Goal: Task Accomplishment & Management: Complete application form

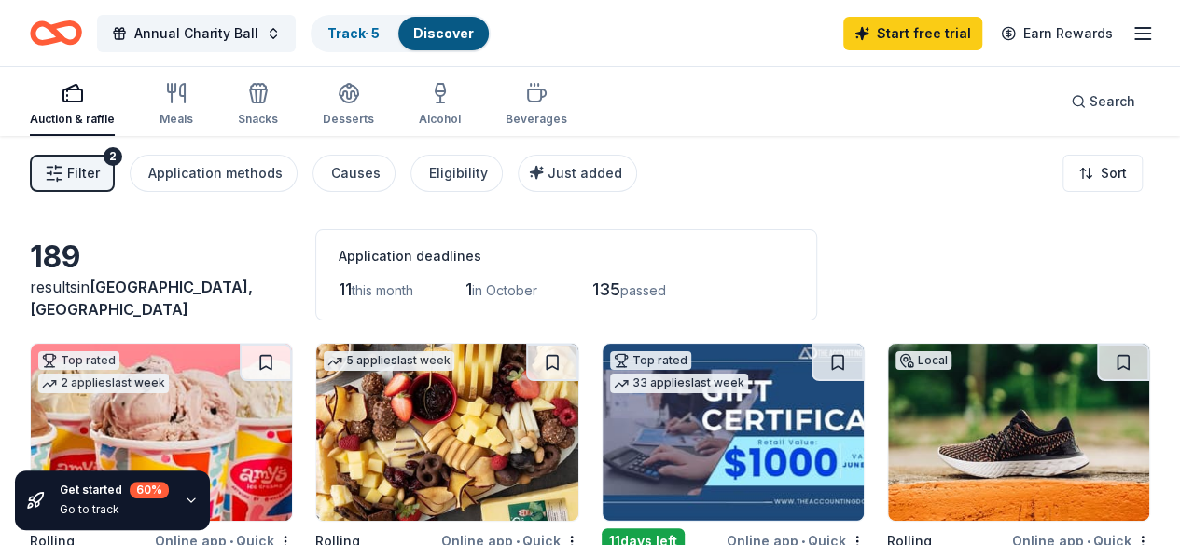
click at [71, 35] on icon "Home" at bounding box center [64, 32] width 29 height 19
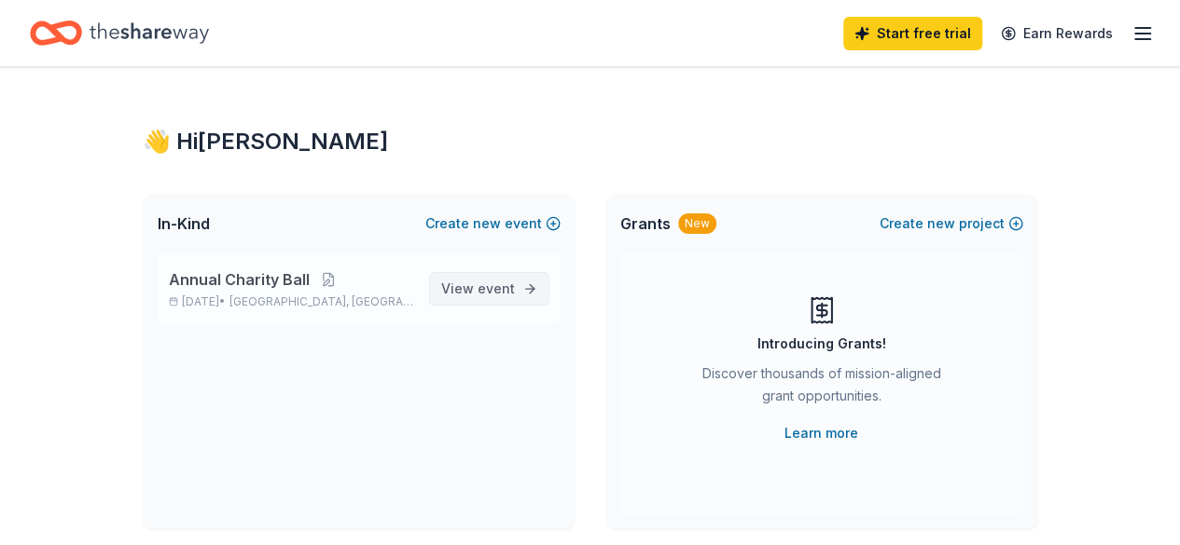
click at [470, 286] on span "View event" at bounding box center [478, 289] width 74 height 22
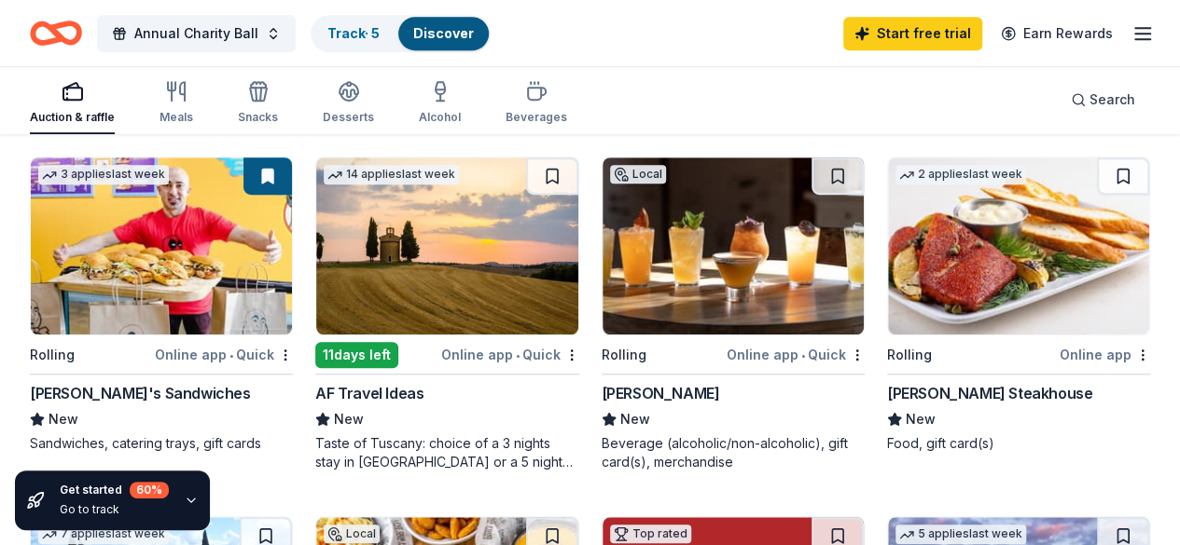
scroll to position [559, 0]
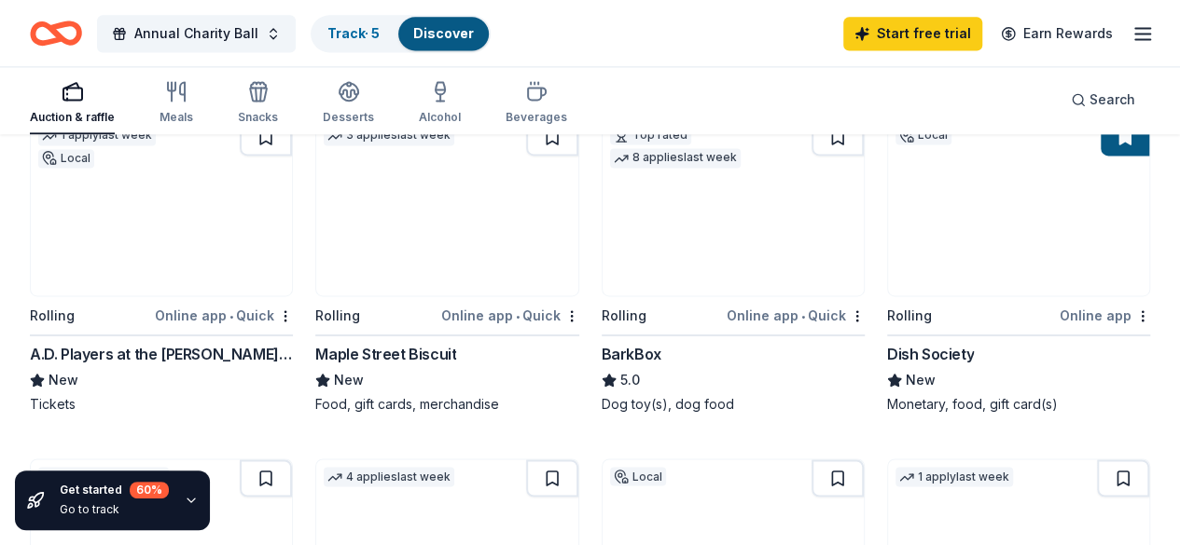
scroll to position [1399, 0]
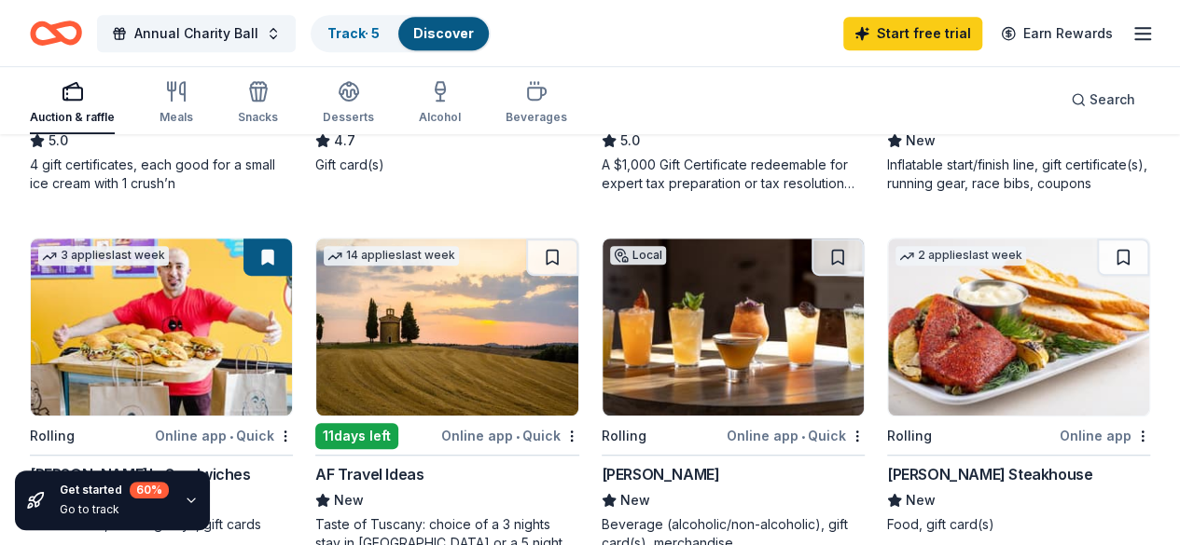
scroll to position [373, 0]
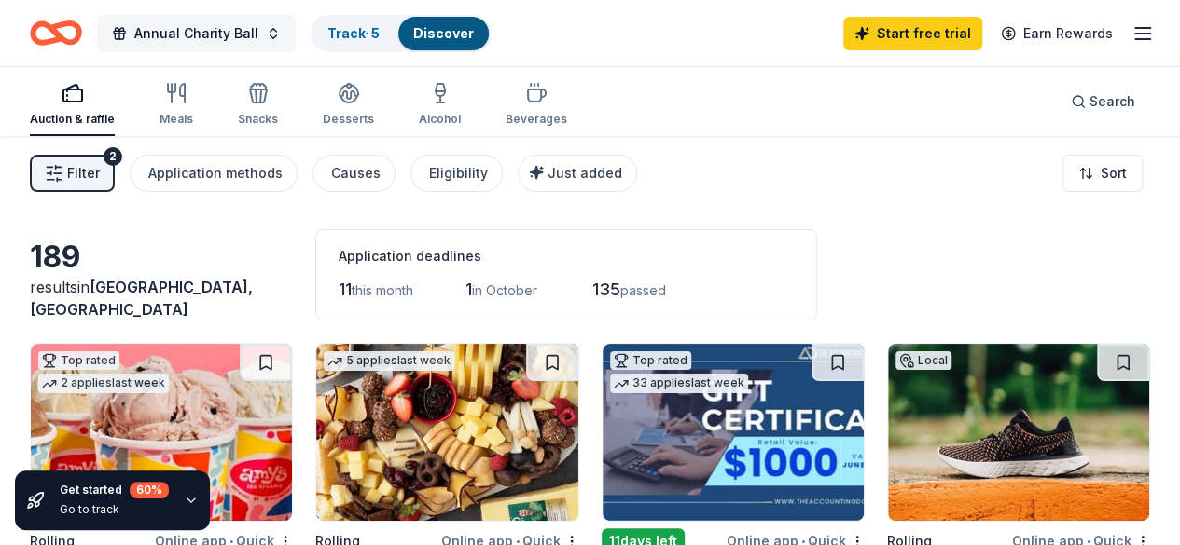
click at [271, 38] on button "Annual Charity Ball" at bounding box center [196, 33] width 199 height 37
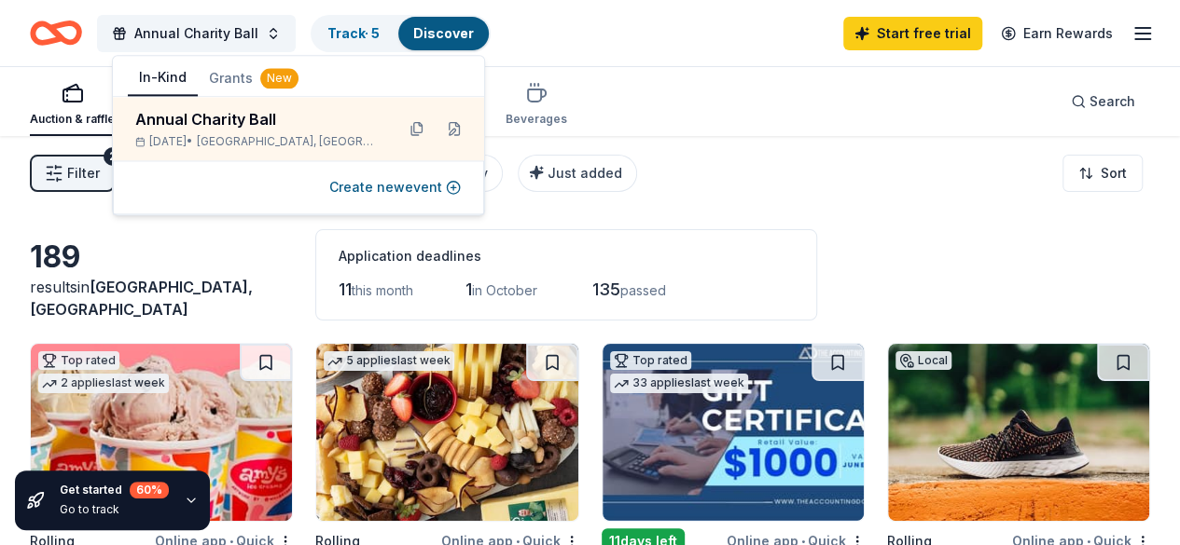
click at [226, 74] on button "Grants New" at bounding box center [254, 79] width 112 height 34
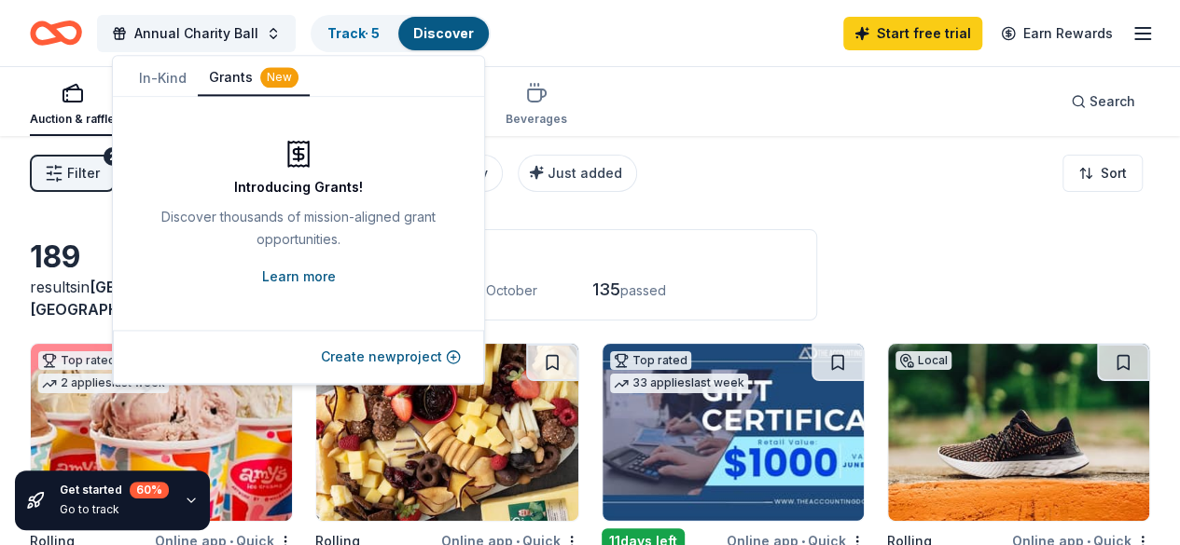
click at [296, 274] on link "Learn more" at bounding box center [299, 277] width 74 height 22
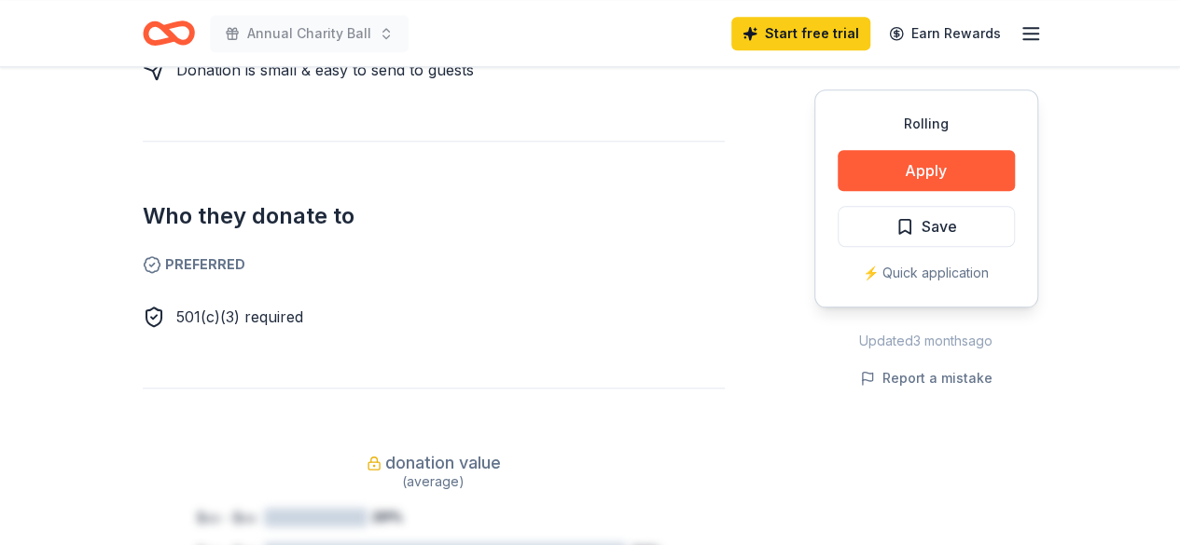
scroll to position [1026, 0]
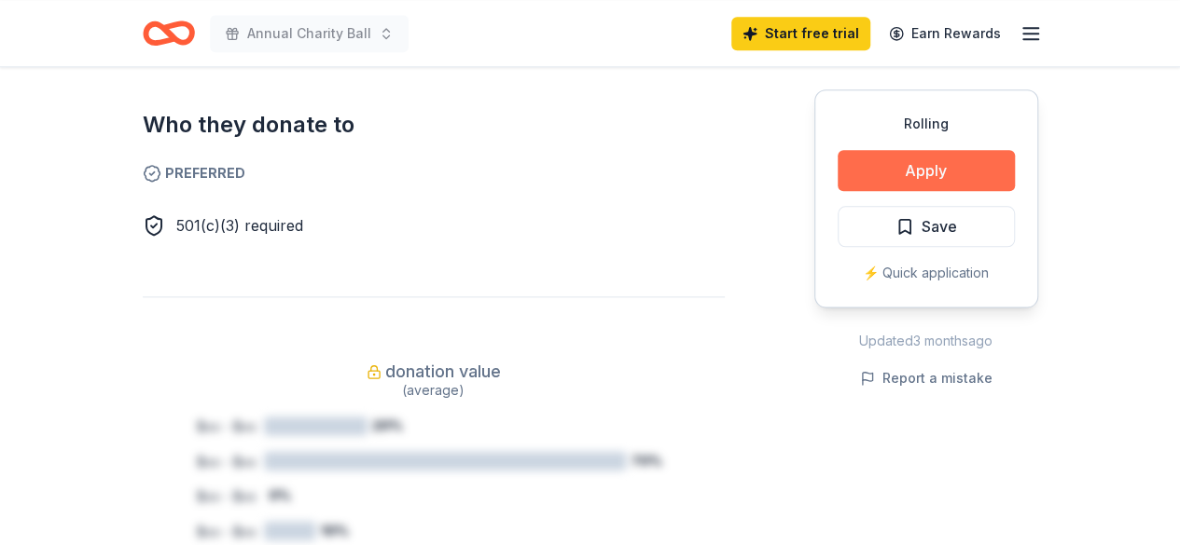
click at [940, 168] on button "Apply" at bounding box center [925, 170] width 177 height 41
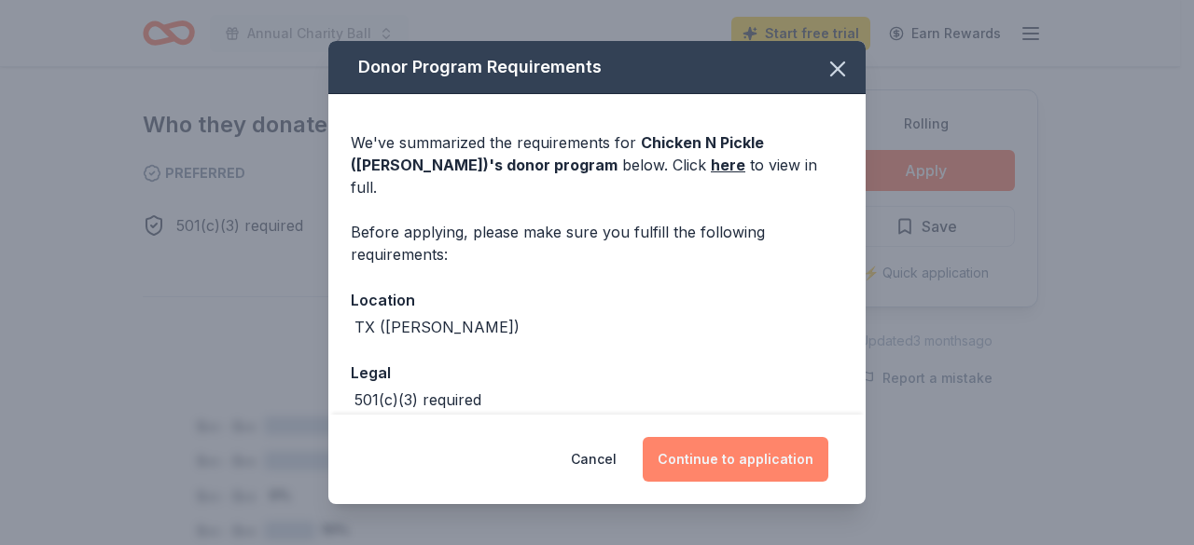
click at [754, 469] on button "Continue to application" at bounding box center [735, 459] width 186 height 45
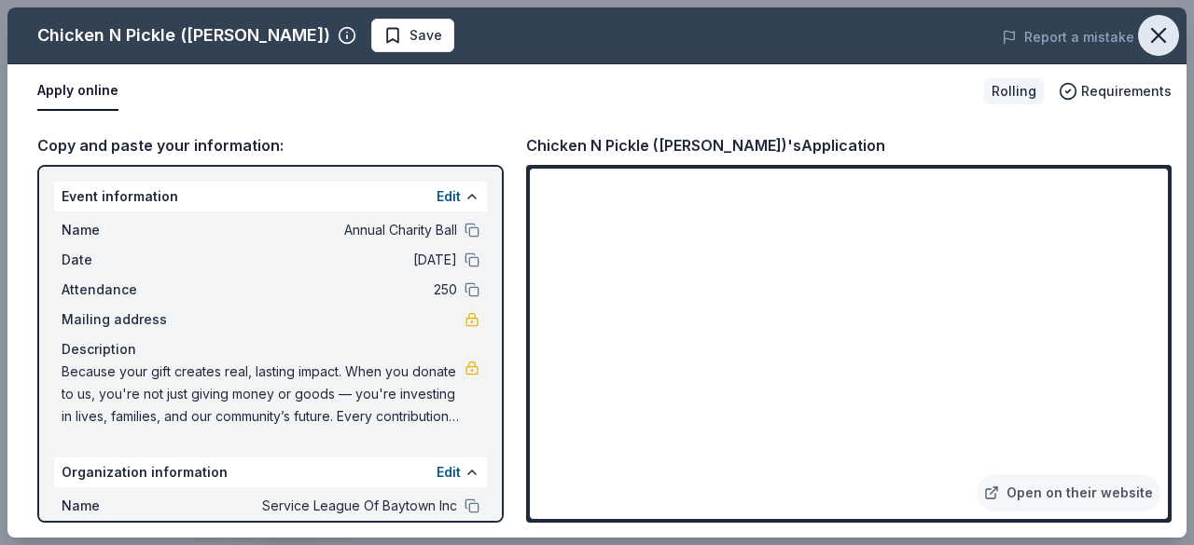
click at [1160, 42] on icon "button" at bounding box center [1158, 35] width 26 height 26
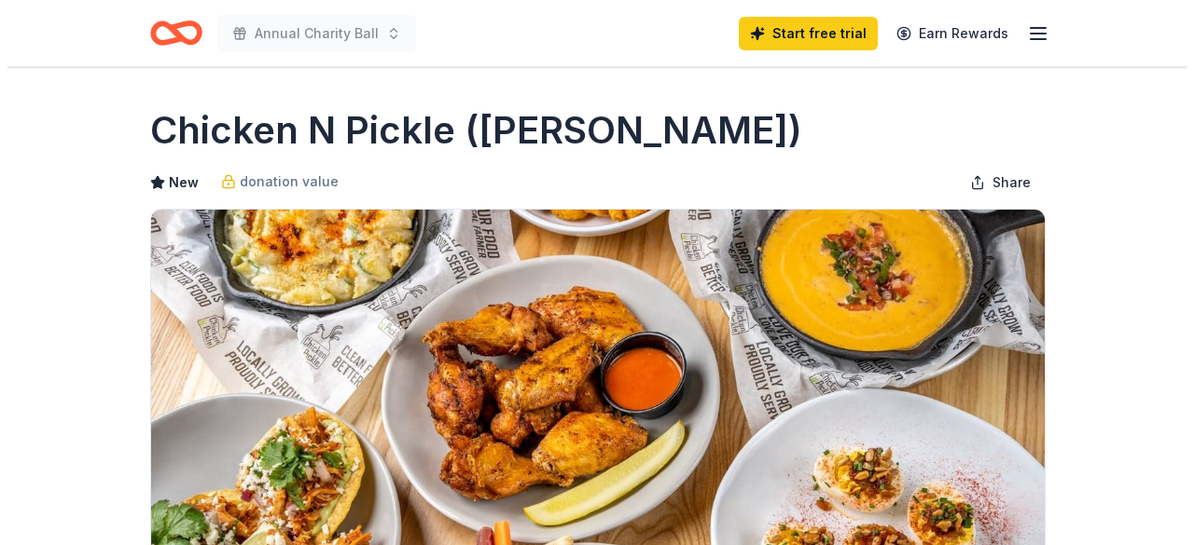
scroll to position [373, 0]
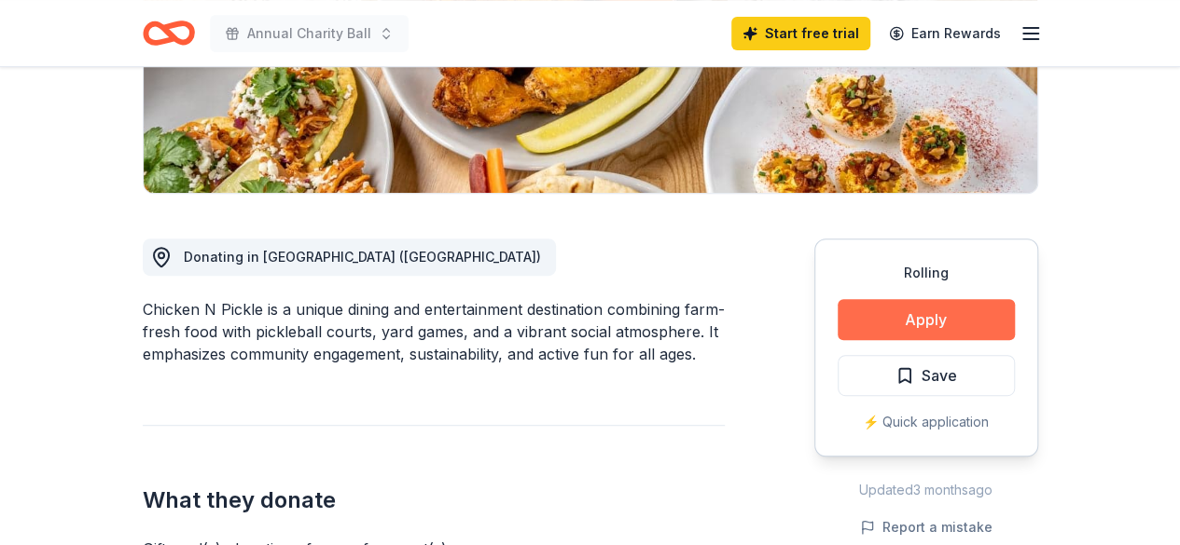
click at [939, 322] on button "Apply" at bounding box center [925, 319] width 177 height 41
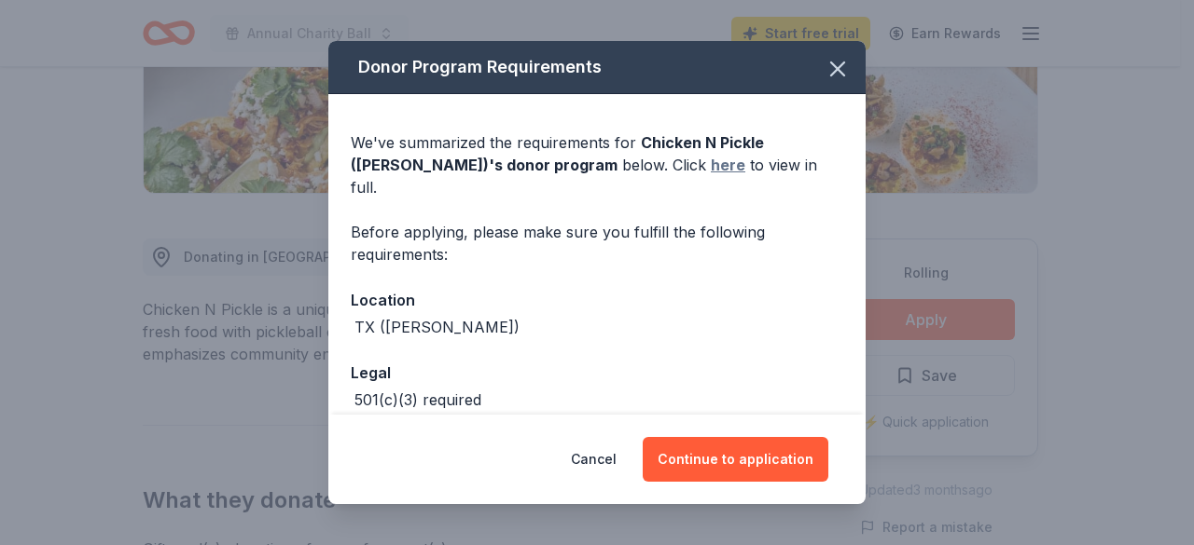
click at [711, 166] on link "here" at bounding box center [728, 165] width 35 height 22
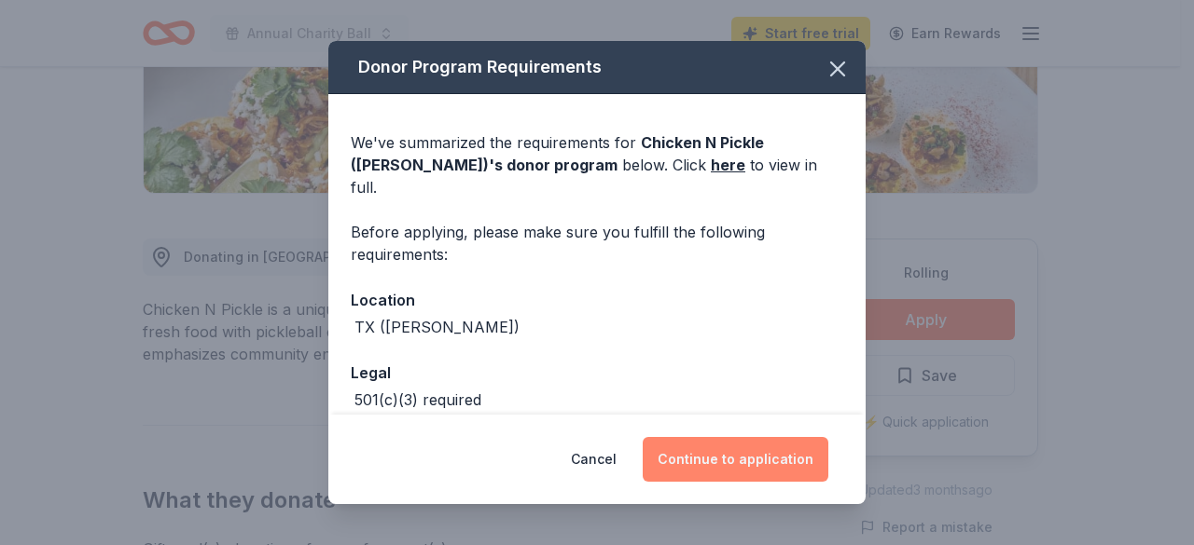
click at [713, 460] on button "Continue to application" at bounding box center [735, 459] width 186 height 45
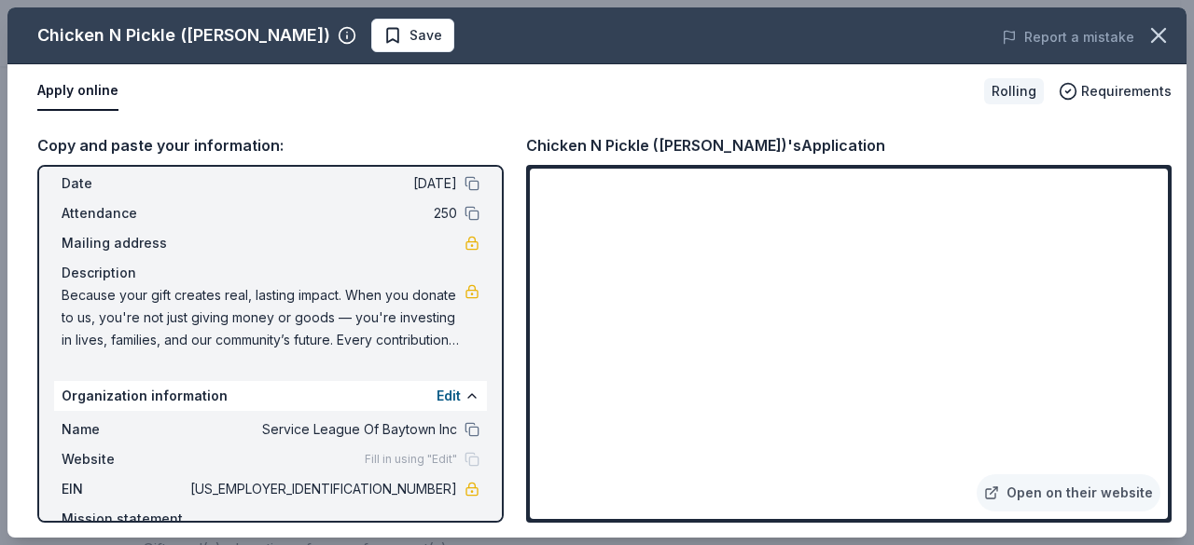
scroll to position [175, 0]
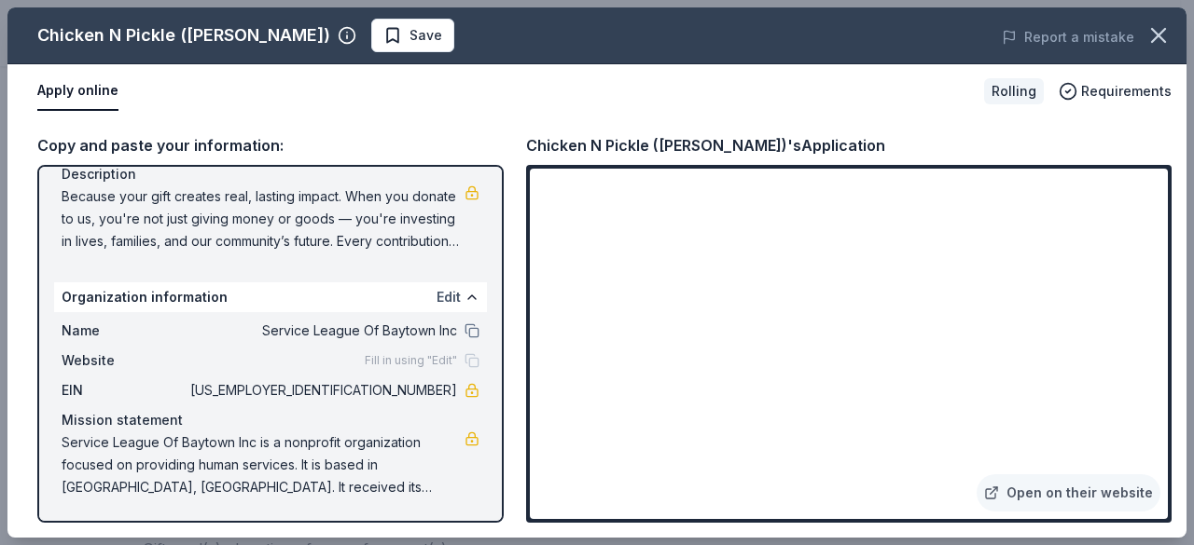
click at [442, 296] on button "Edit" at bounding box center [448, 297] width 24 height 22
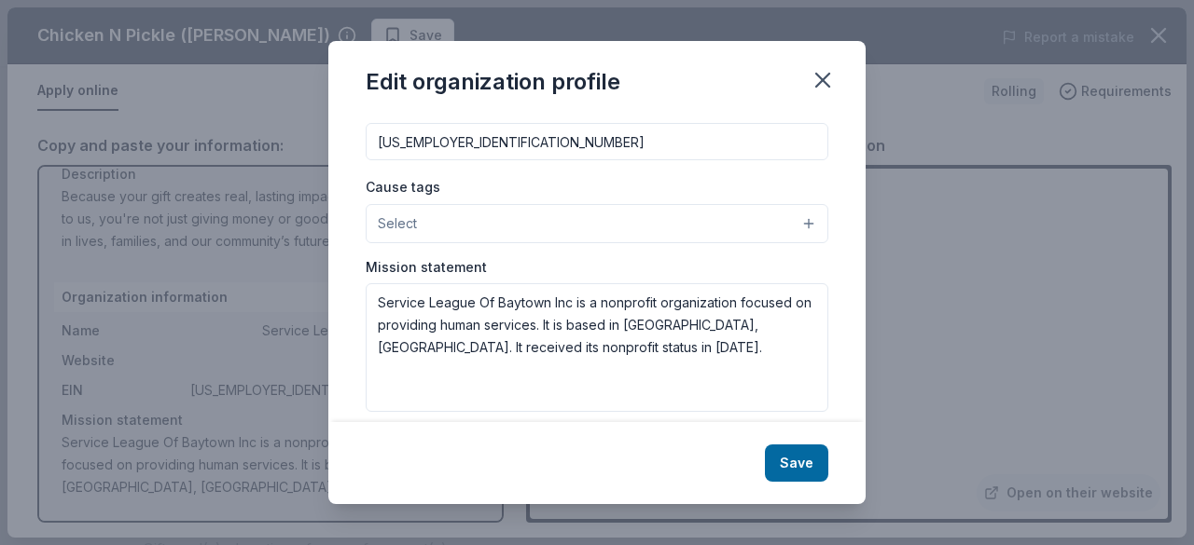
scroll to position [312, 0]
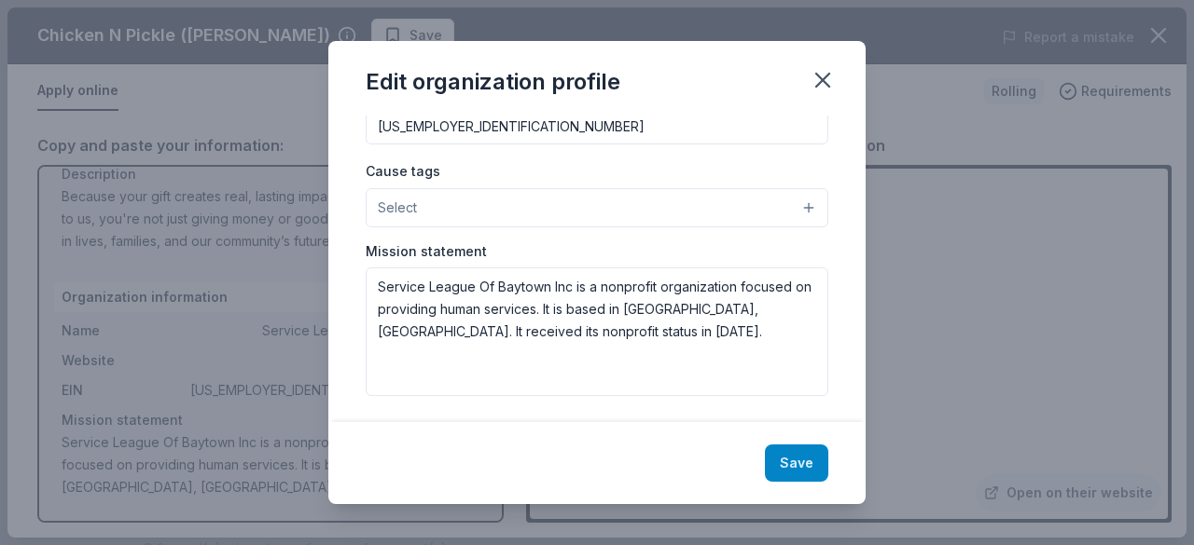
click at [797, 457] on button "Save" at bounding box center [796, 463] width 63 height 37
click at [822, 81] on icon "button" at bounding box center [822, 80] width 13 height 13
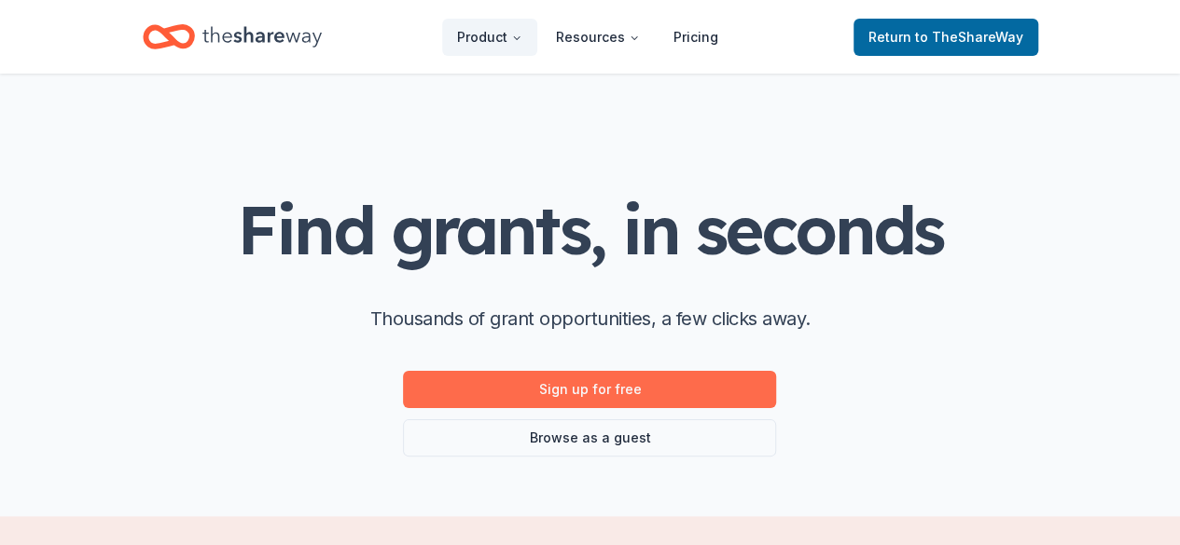
click at [650, 392] on link "Sign up for free" at bounding box center [589, 389] width 373 height 37
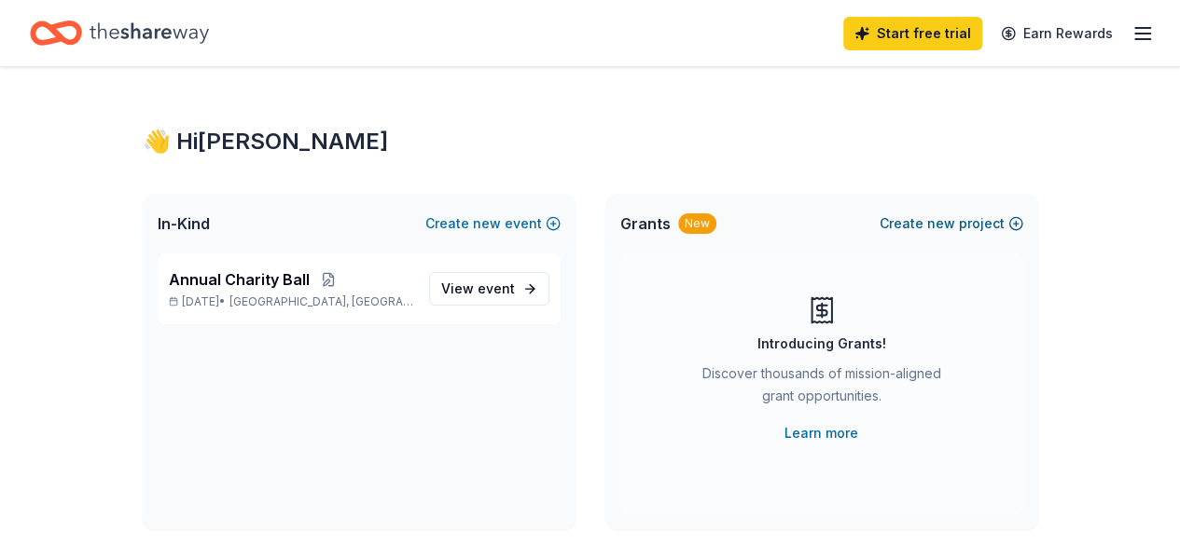
click at [981, 221] on button "Create new project" at bounding box center [951, 224] width 144 height 22
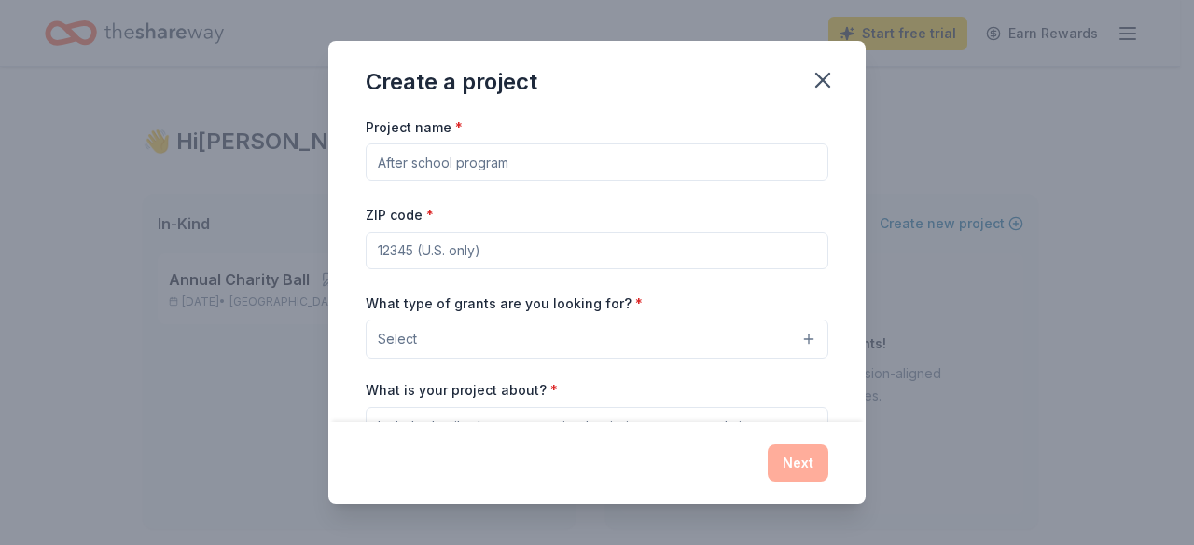
click at [526, 163] on input "Project name *" at bounding box center [597, 162] width 462 height 37
type input "St. Joseph"
click at [516, 250] on input "ZIP code *" at bounding box center [597, 250] width 462 height 37
type input "77520"
click at [514, 338] on button "Select" at bounding box center [597, 339] width 462 height 39
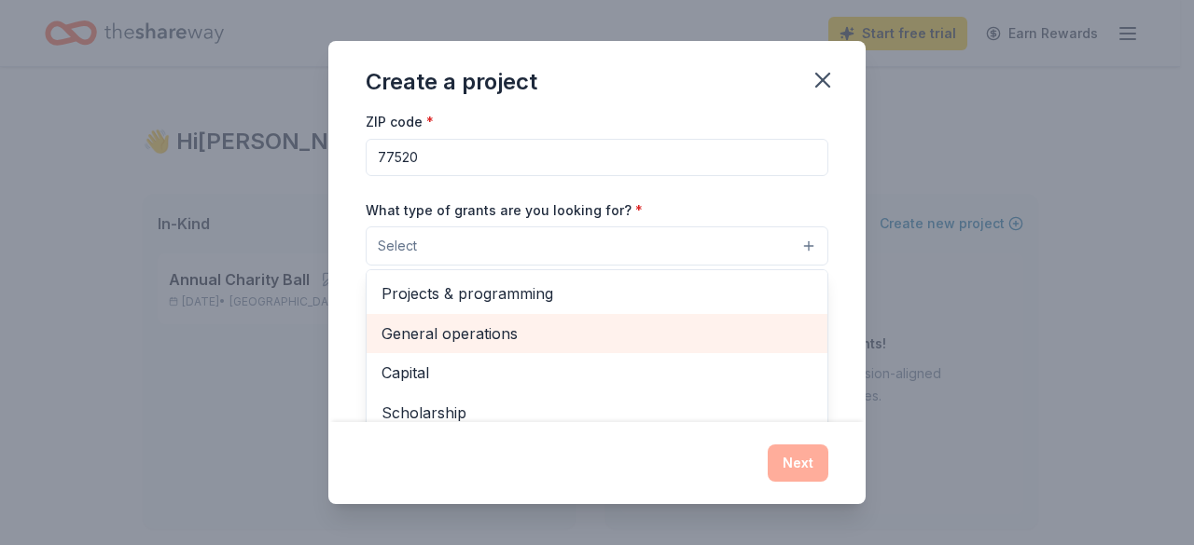
click at [531, 338] on span "General operations" at bounding box center [596, 334] width 431 height 24
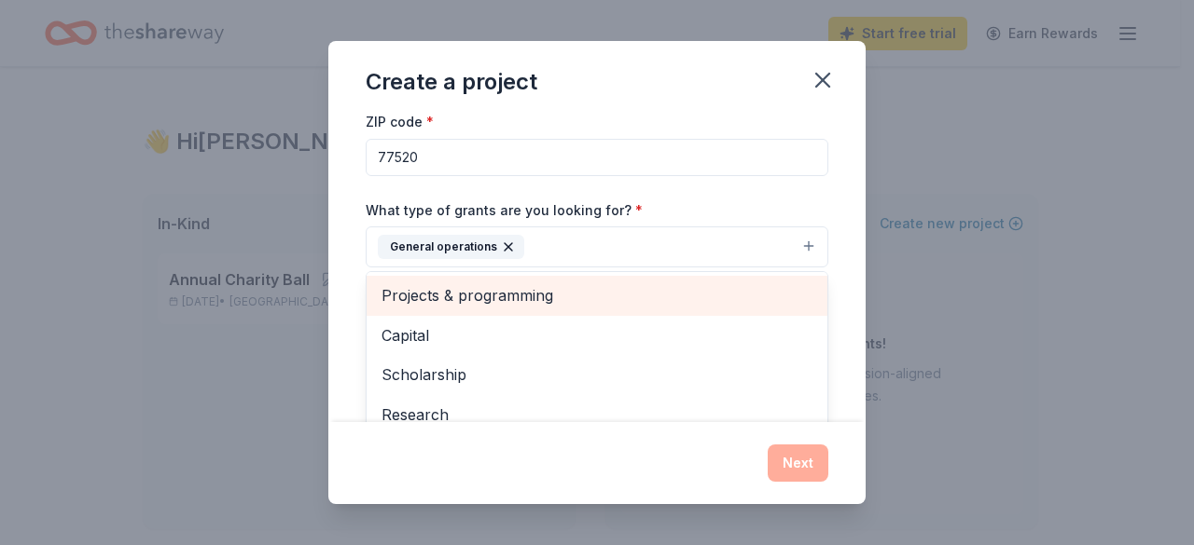
click at [573, 292] on span "Projects & programming" at bounding box center [596, 295] width 431 height 24
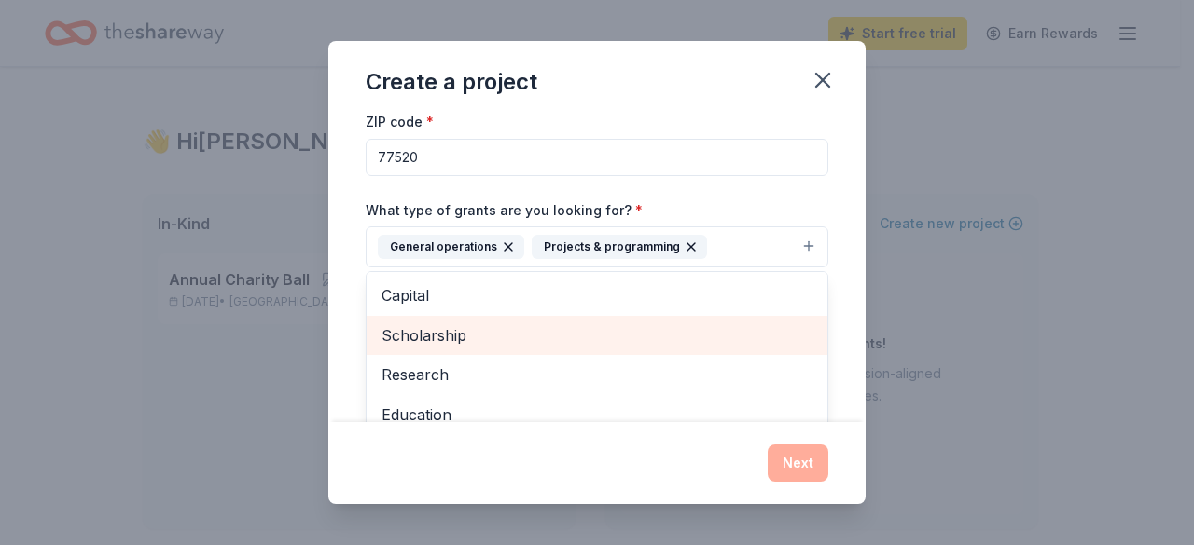
click at [524, 339] on span "Scholarship" at bounding box center [596, 336] width 431 height 24
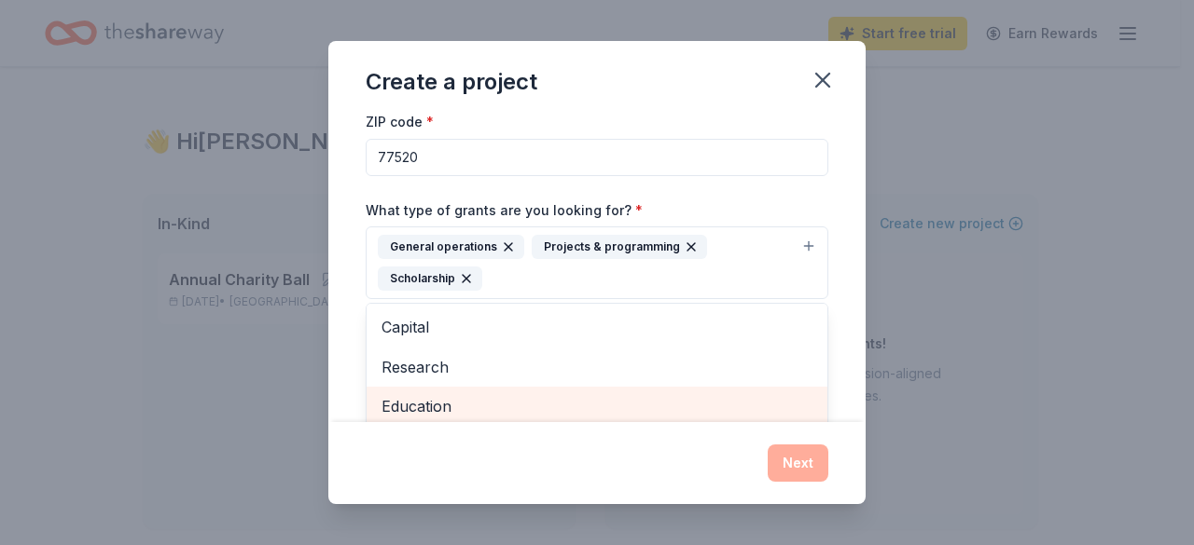
scroll to position [93, 0]
click at [509, 398] on span "Education" at bounding box center [596, 406] width 431 height 24
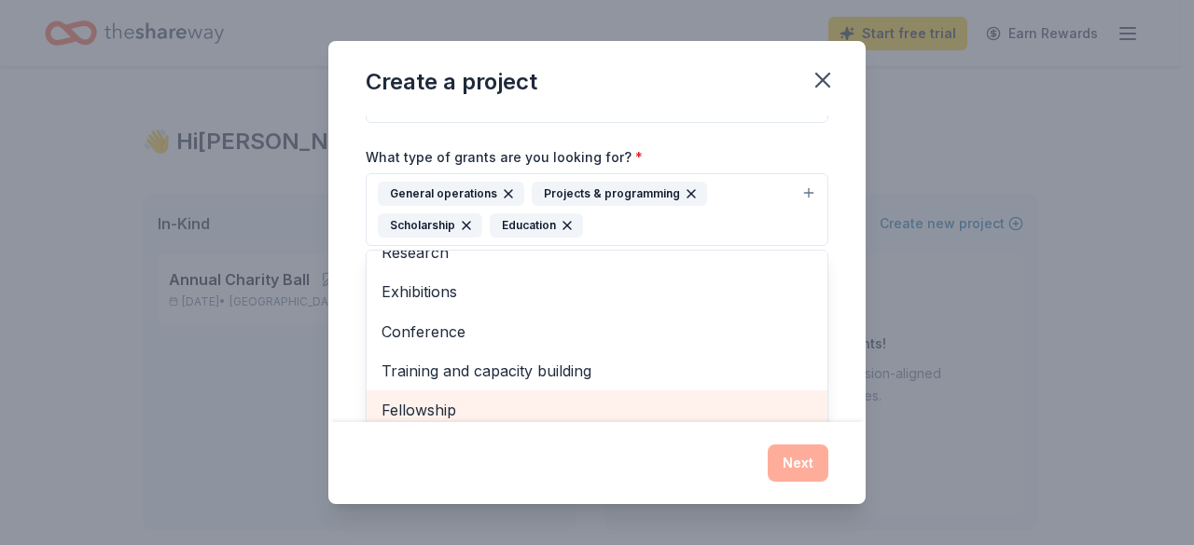
scroll to position [186, 0]
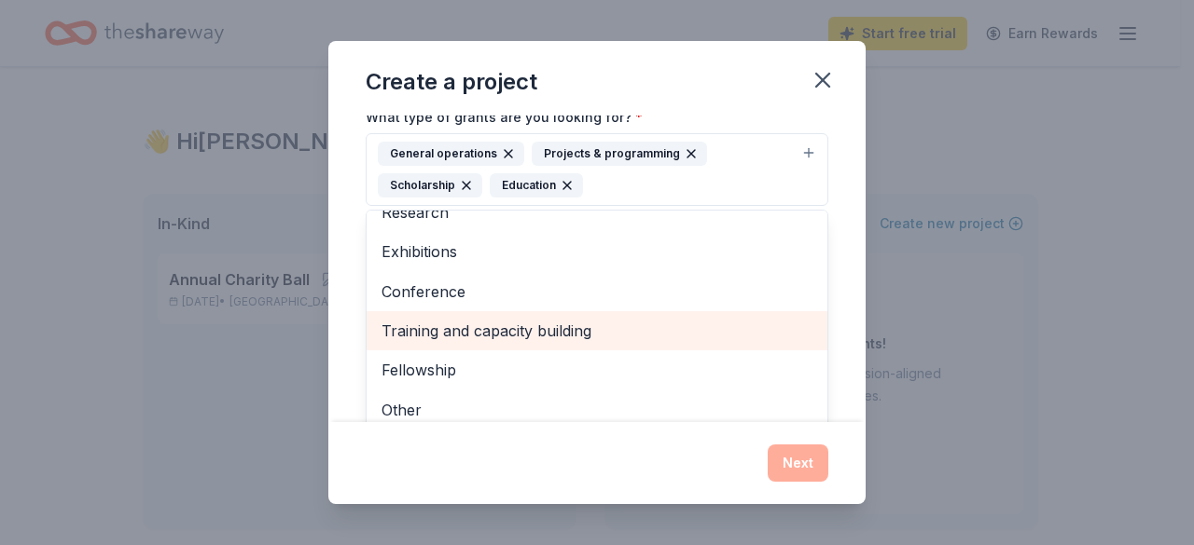
click at [582, 319] on span "Training and capacity building" at bounding box center [596, 331] width 431 height 24
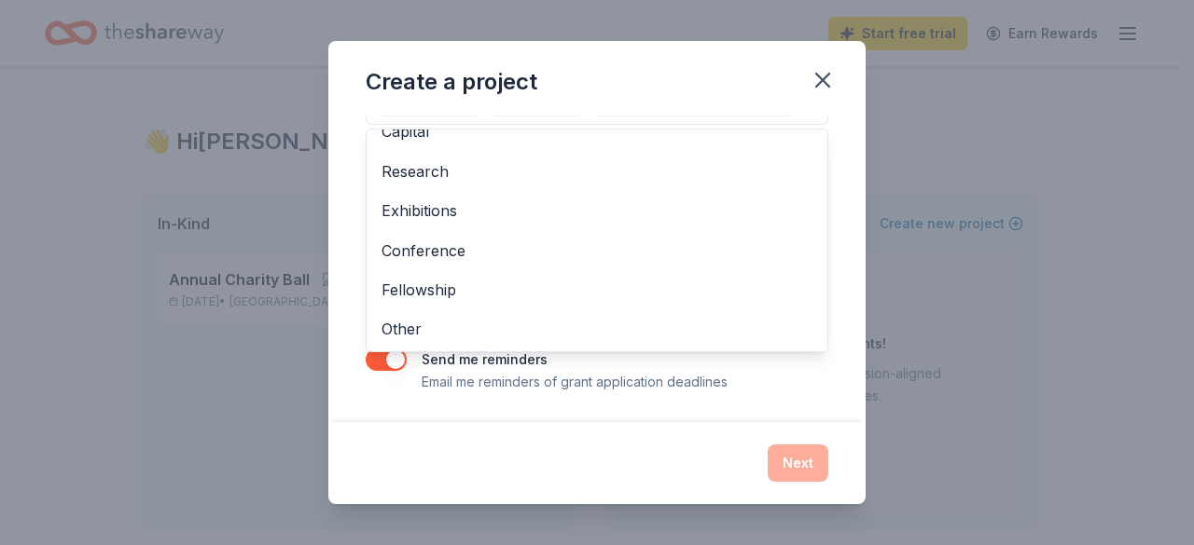
scroll to position [296, 0]
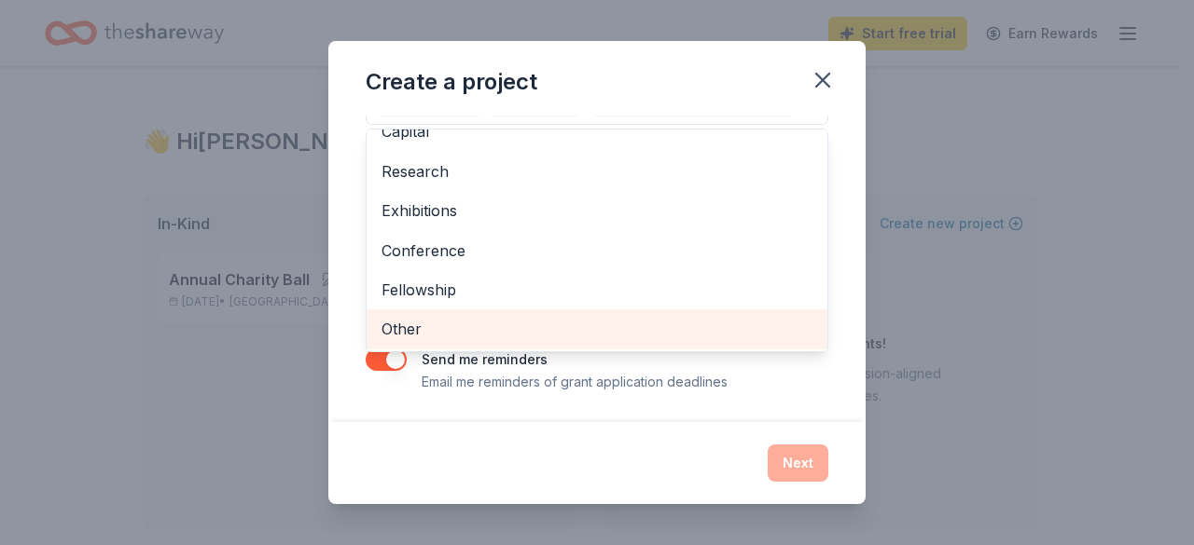
click at [467, 322] on span "Other" at bounding box center [596, 329] width 431 height 24
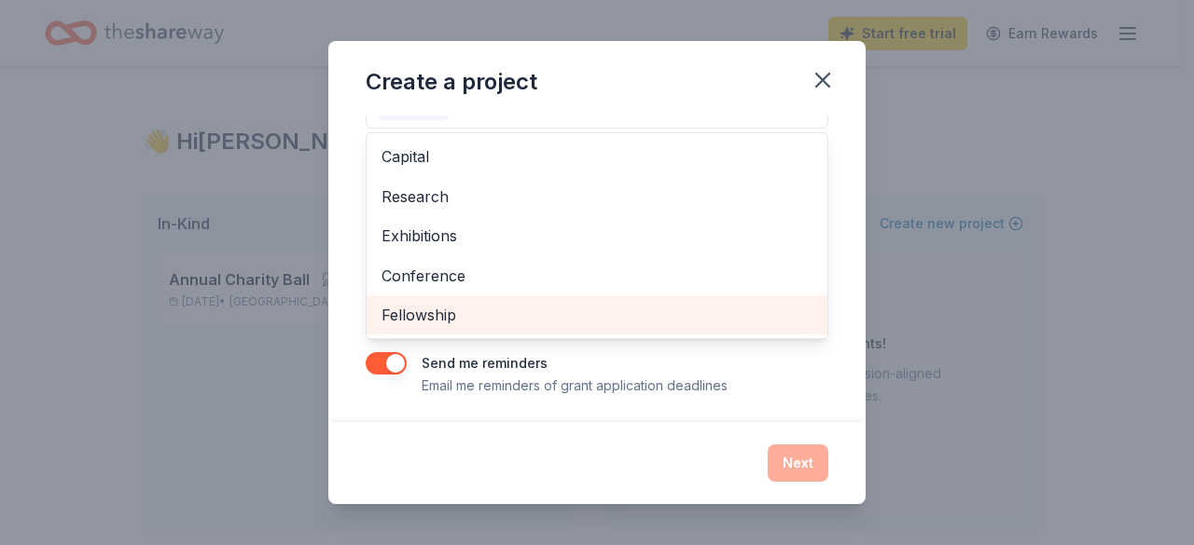
scroll to position [0, 0]
